Goal: Information Seeking & Learning: Learn about a topic

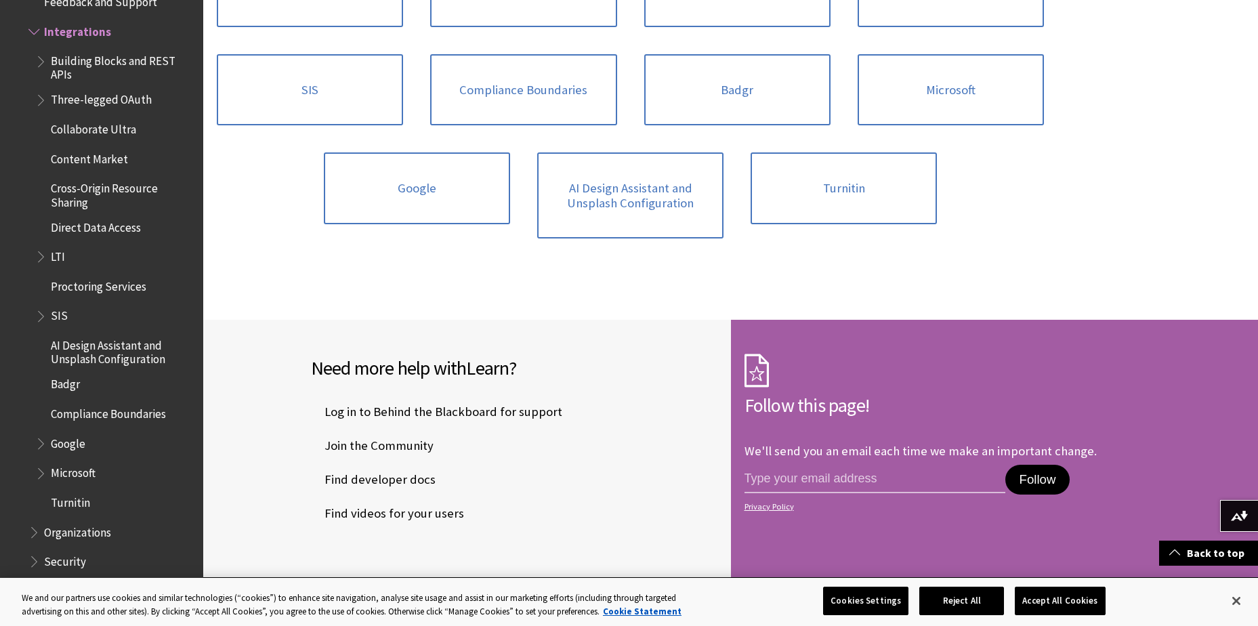
scroll to position [809, 0]
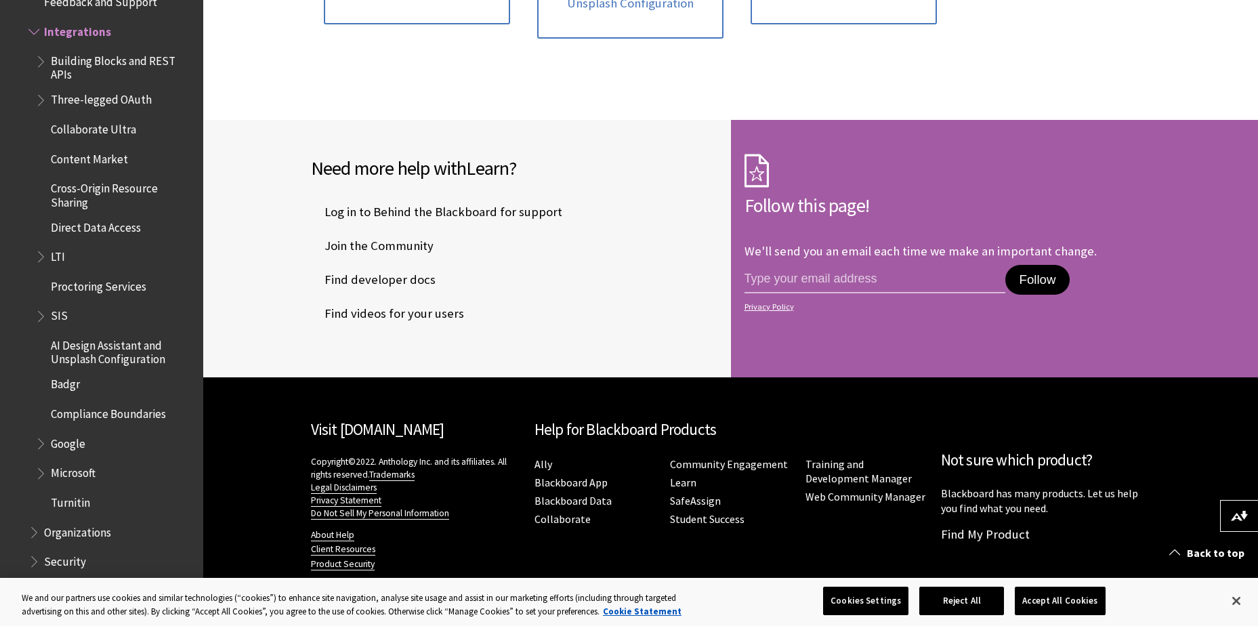
click at [45, 309] on span "Book outline for Blackboard Learn Help" at bounding box center [42, 313] width 14 height 17
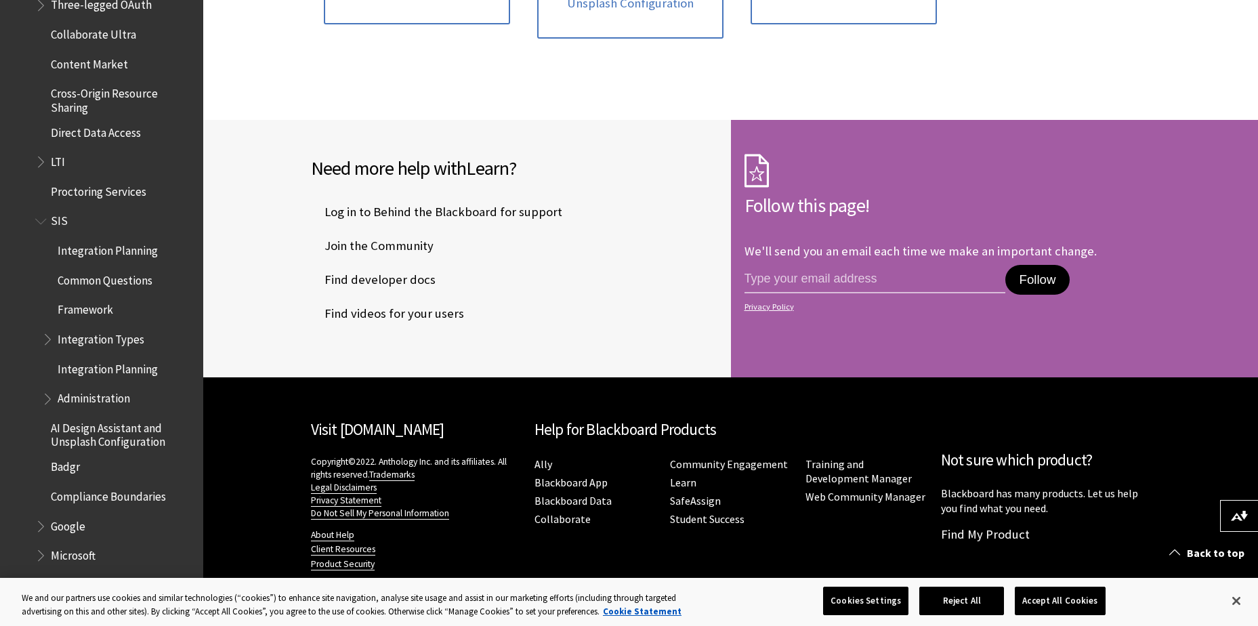
scroll to position [1803, 0]
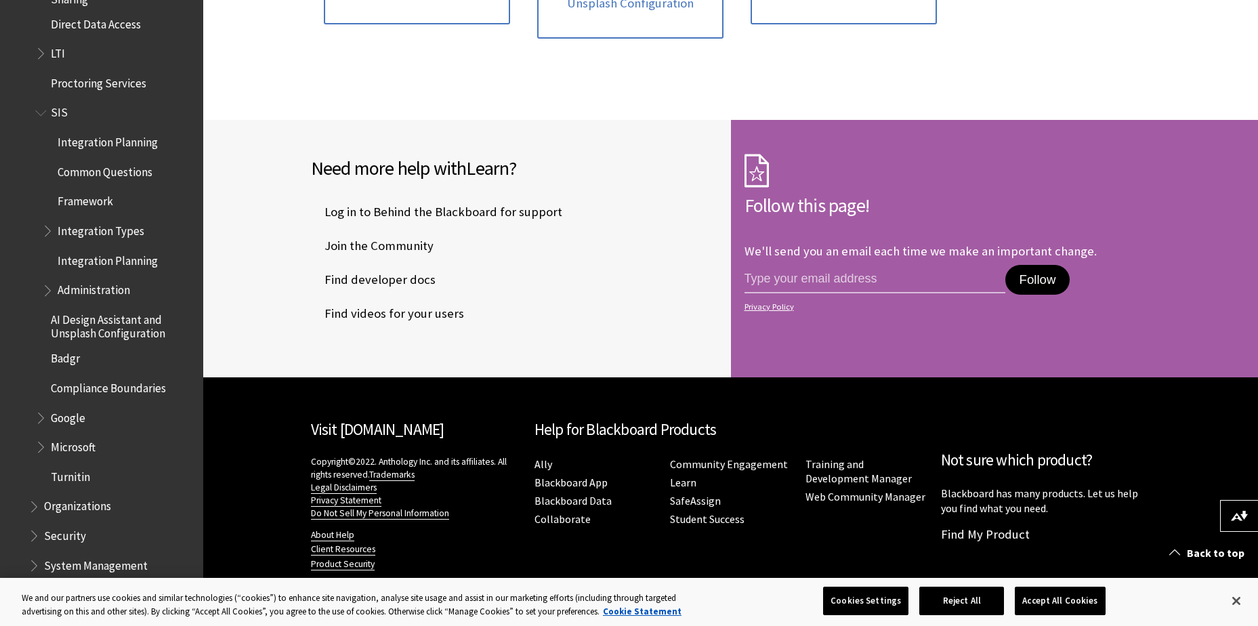
click at [43, 227] on span "Book outline for Blackboard Learn Help" at bounding box center [49, 227] width 14 height 17
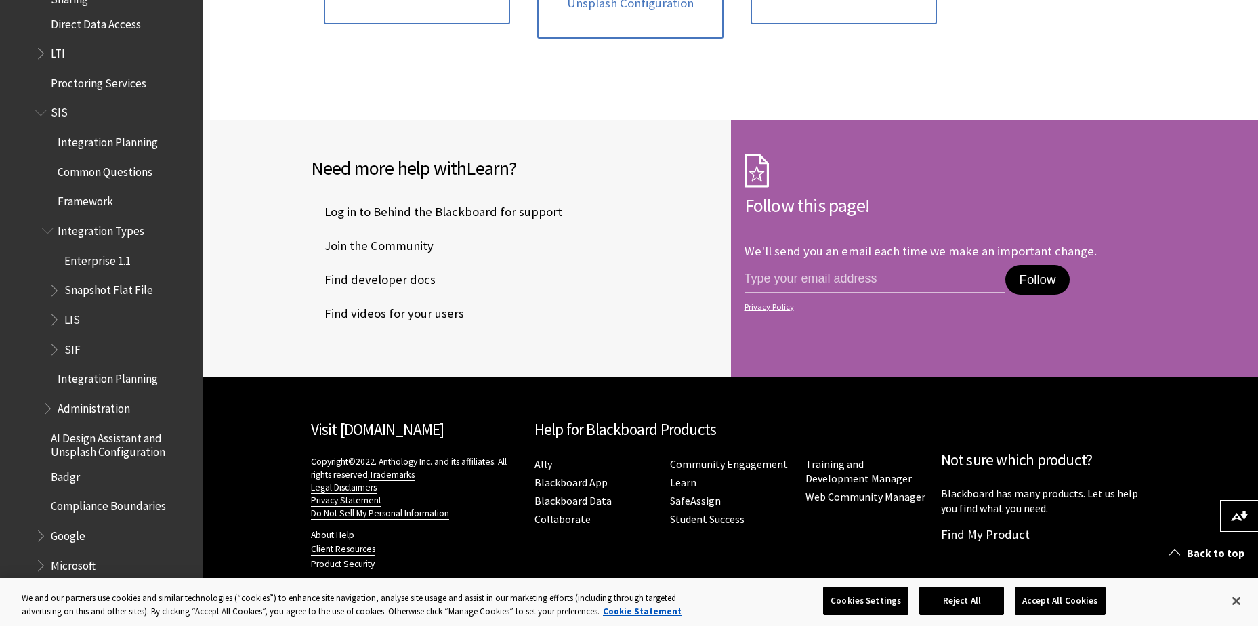
click at [47, 226] on span "Book outline for Blackboard Learn Help" at bounding box center [49, 227] width 14 height 17
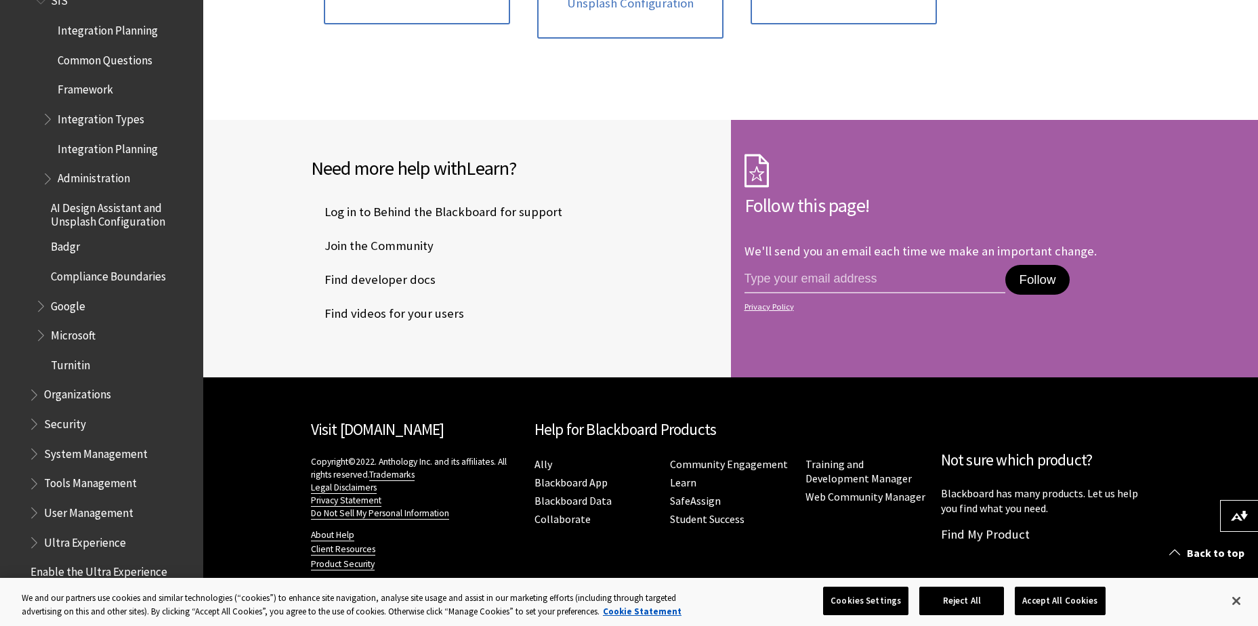
scroll to position [1939, 0]
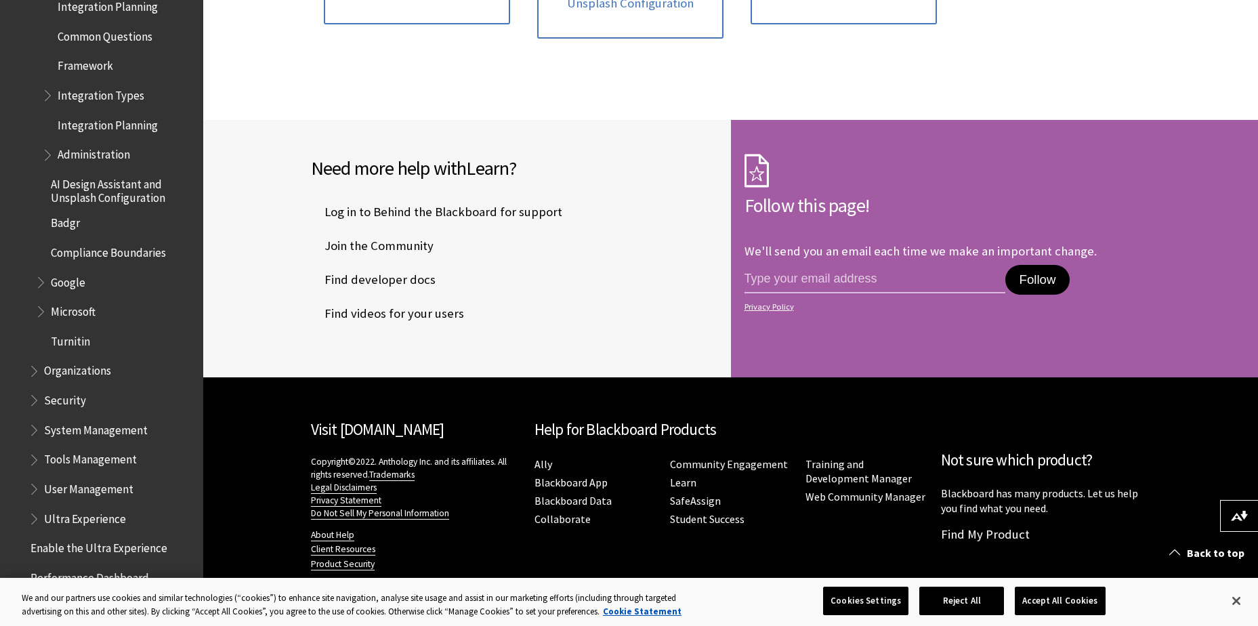
click at [47, 312] on span "Book outline for Blackboard Learn Help" at bounding box center [42, 308] width 14 height 17
click at [41, 311] on span "Book outline for Blackboard Learn Help" at bounding box center [42, 308] width 14 height 17
click at [39, 275] on span "Book outline for Blackboard Learn Help" at bounding box center [42, 279] width 14 height 17
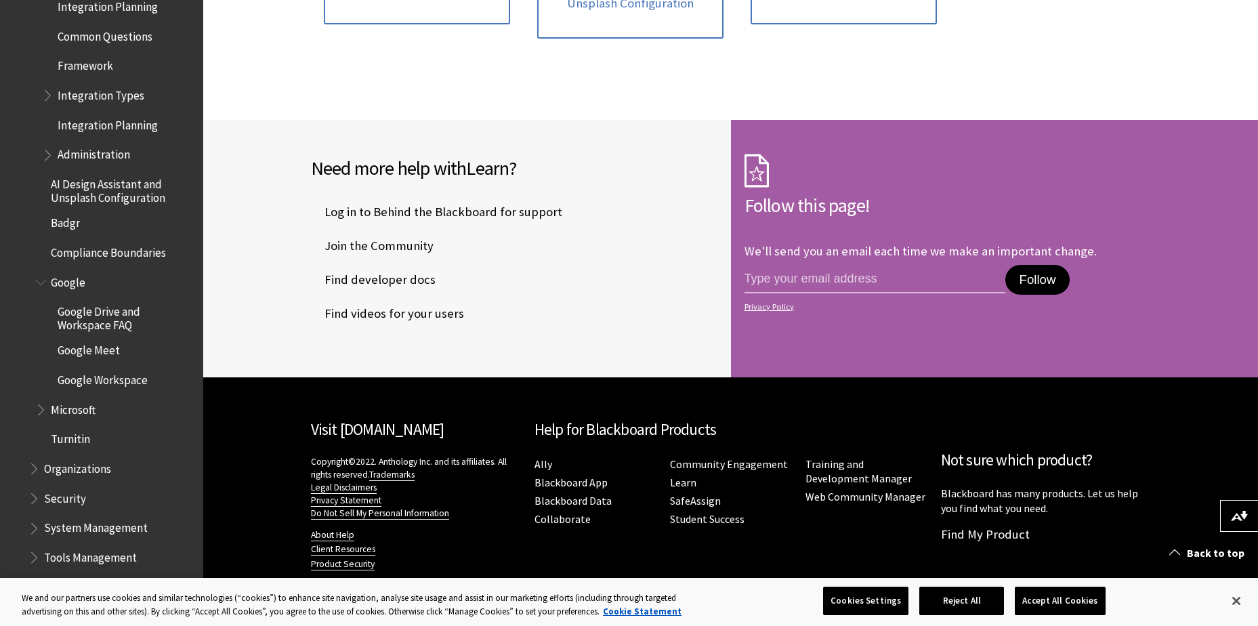
click at [39, 275] on span "Book outline for Blackboard Learn Help" at bounding box center [42, 279] width 14 height 17
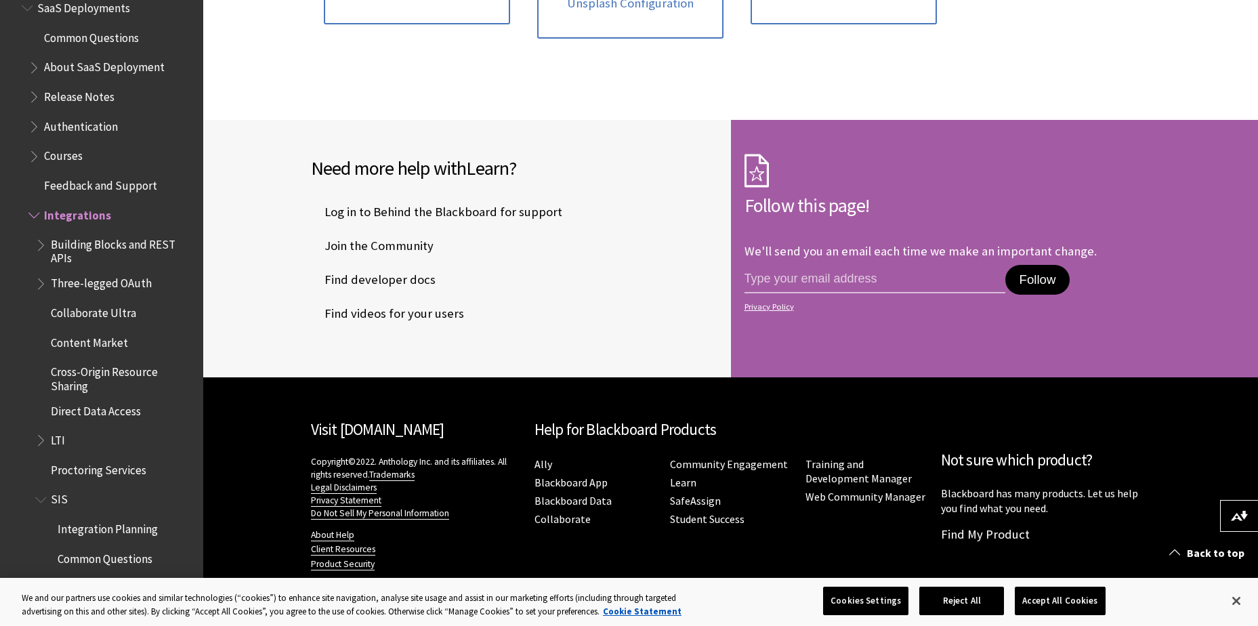
scroll to position [1397, 0]
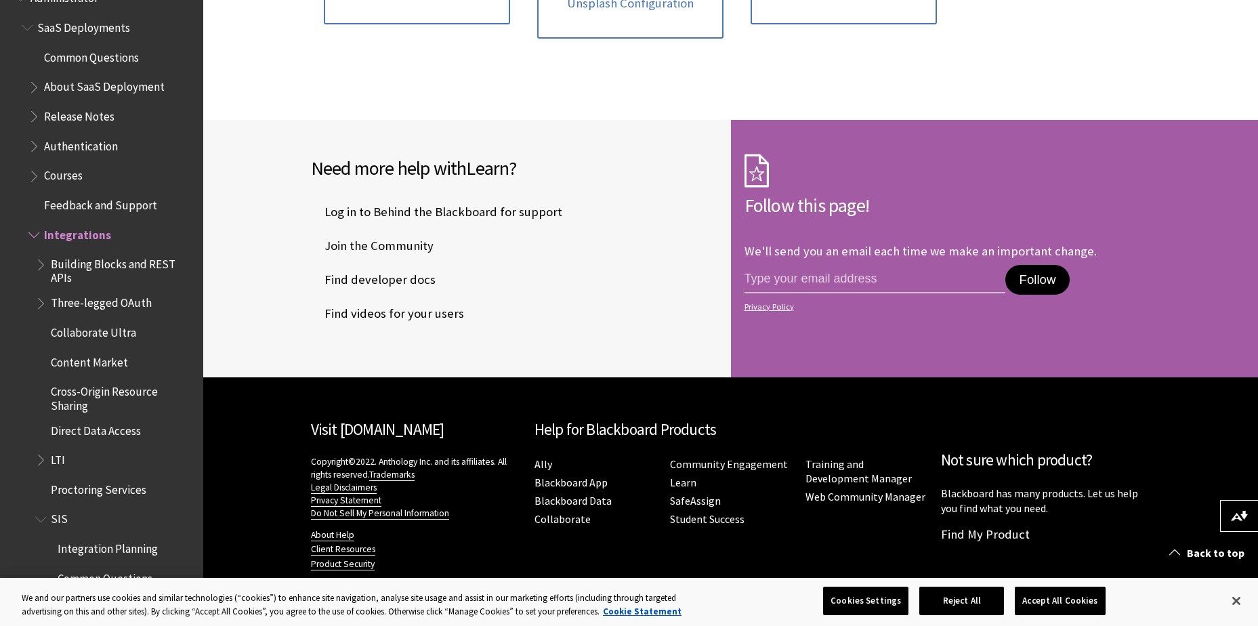
click at [45, 270] on span "Book outline for Blackboard Learn Help" at bounding box center [42, 261] width 14 height 17
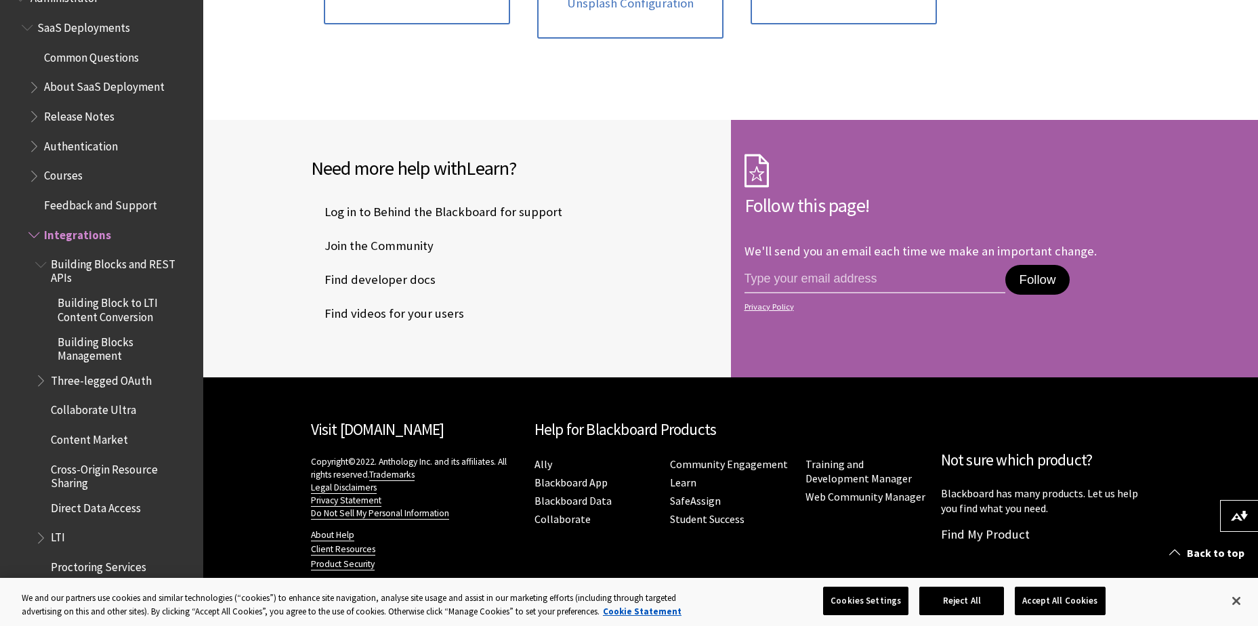
click at [45, 270] on span "Book outline for Blackboard Learn Help" at bounding box center [42, 261] width 14 height 17
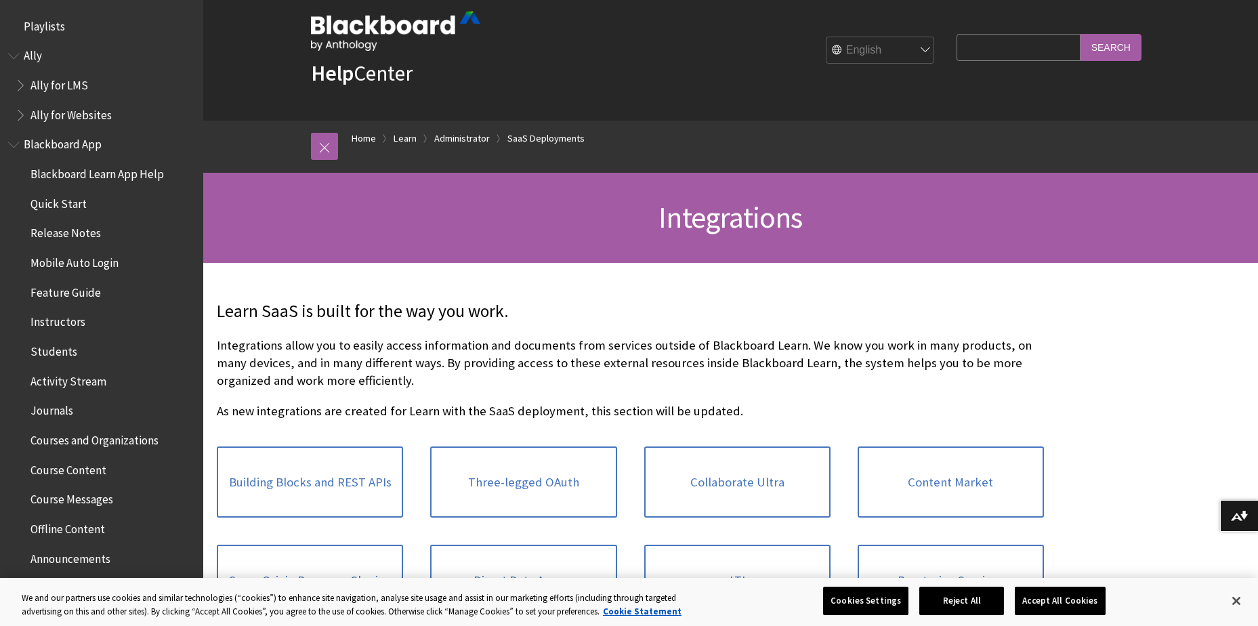
scroll to position [0, 0]
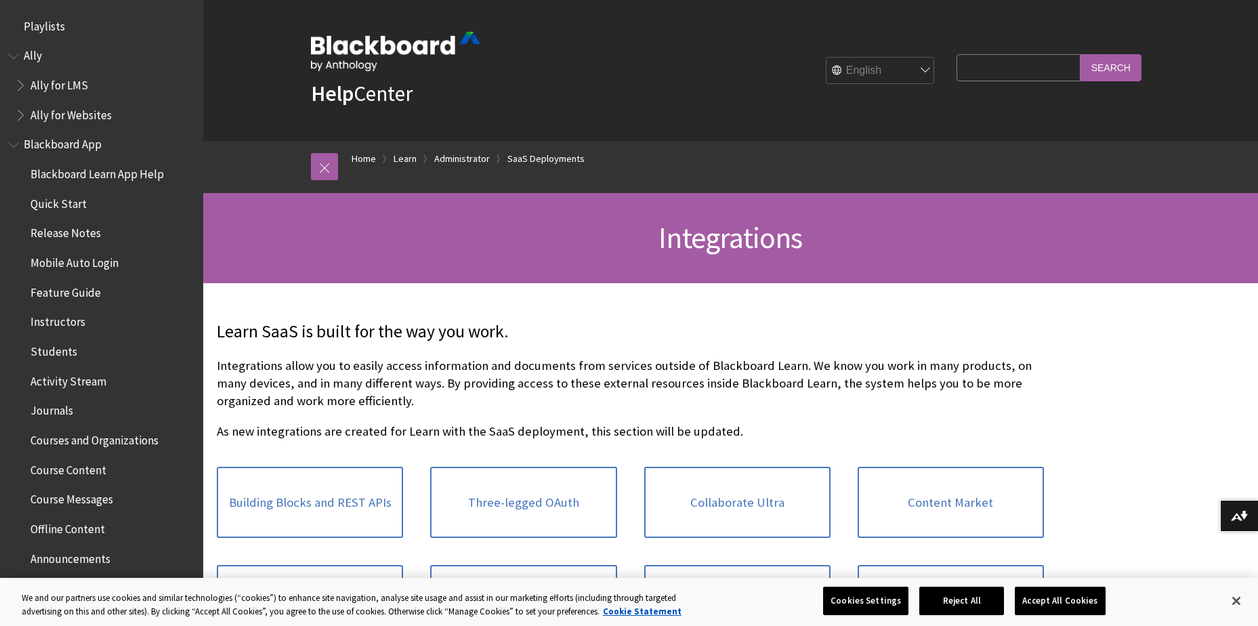
click at [1010, 65] on input "Search Query" at bounding box center [1017, 67] width 123 height 26
type input "peoplesoft"
click at [1080, 54] on input "Search" at bounding box center [1110, 67] width 61 height 26
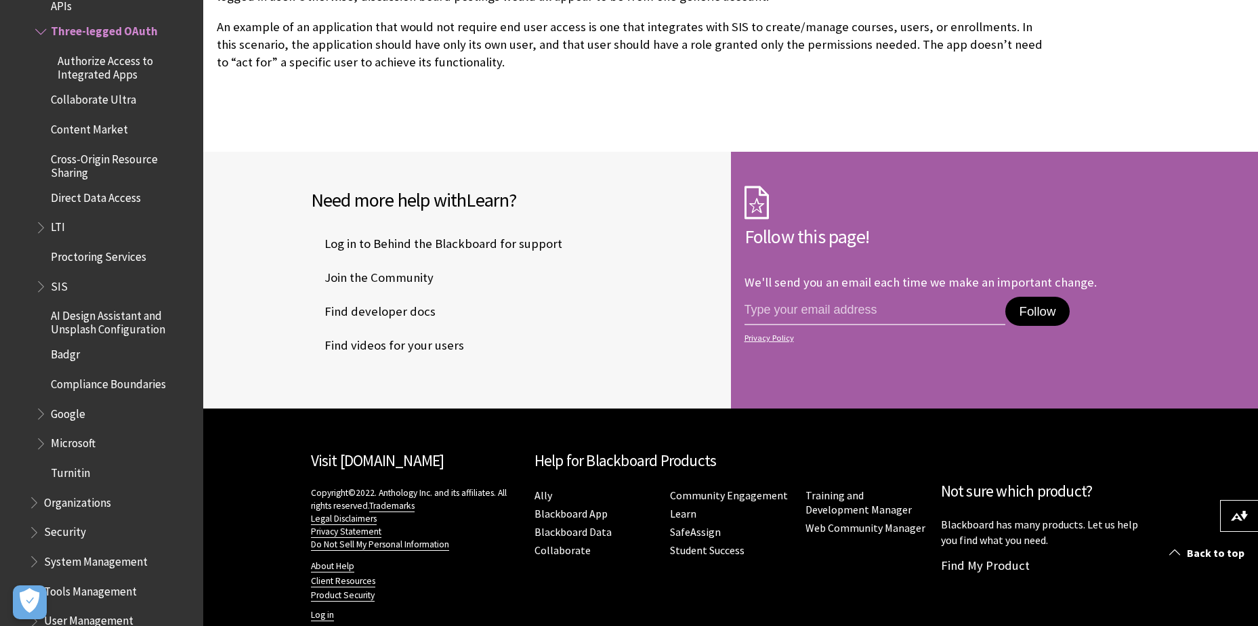
scroll to position [1671, 0]
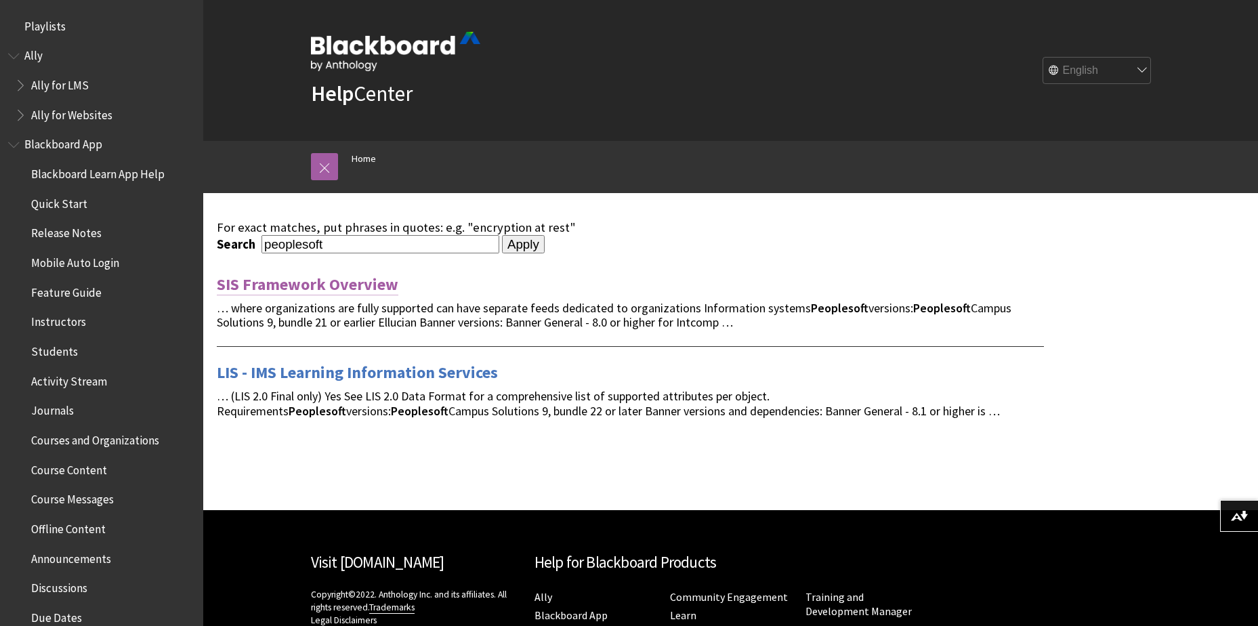
click at [374, 283] on link "SIS Framework Overview" at bounding box center [307, 285] width 181 height 22
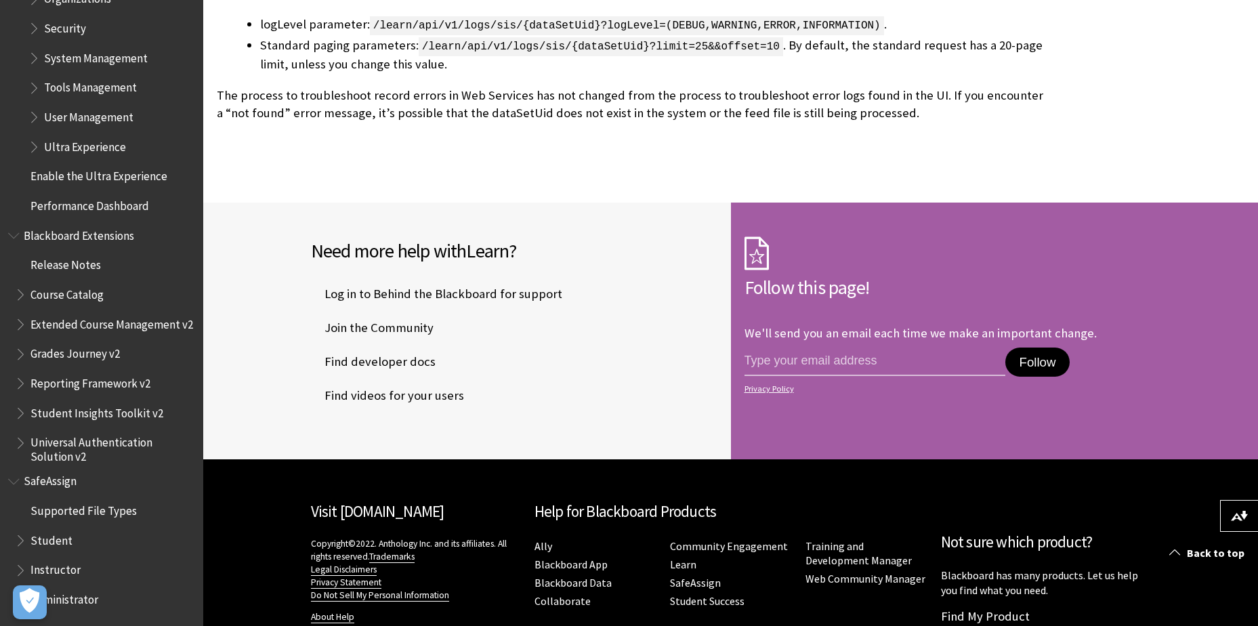
scroll to position [2319, 0]
